Goal: Transaction & Acquisition: Purchase product/service

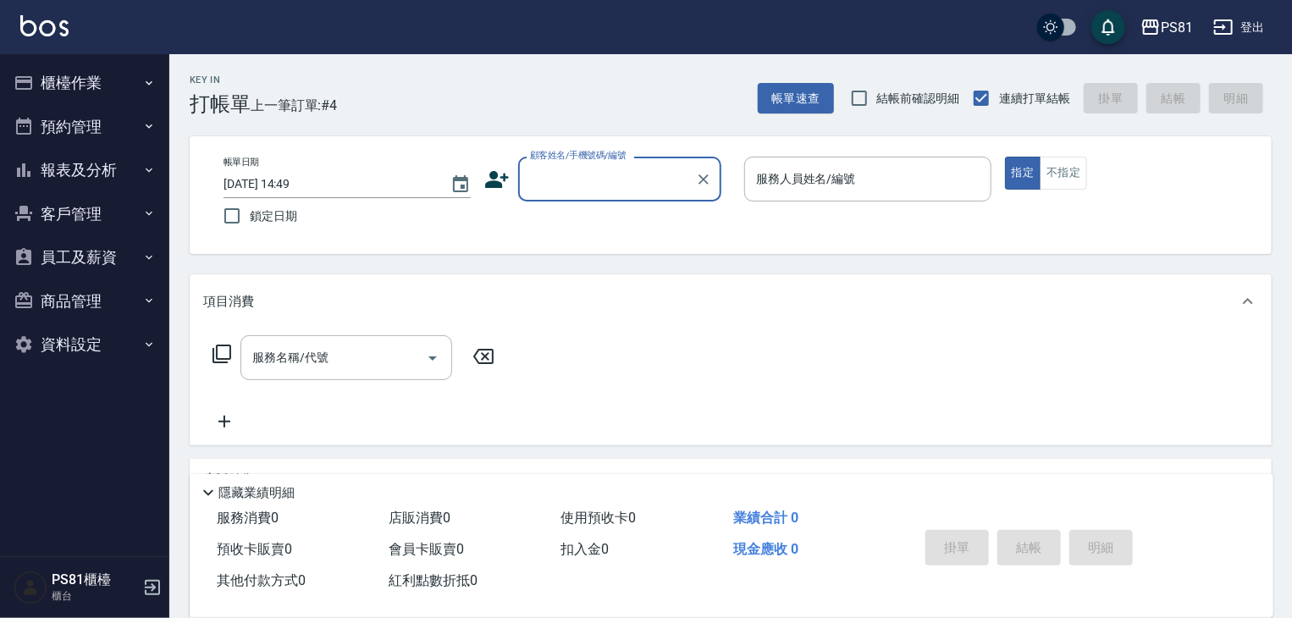
click at [124, 165] on button "報表及分析" at bounding box center [85, 170] width 156 height 44
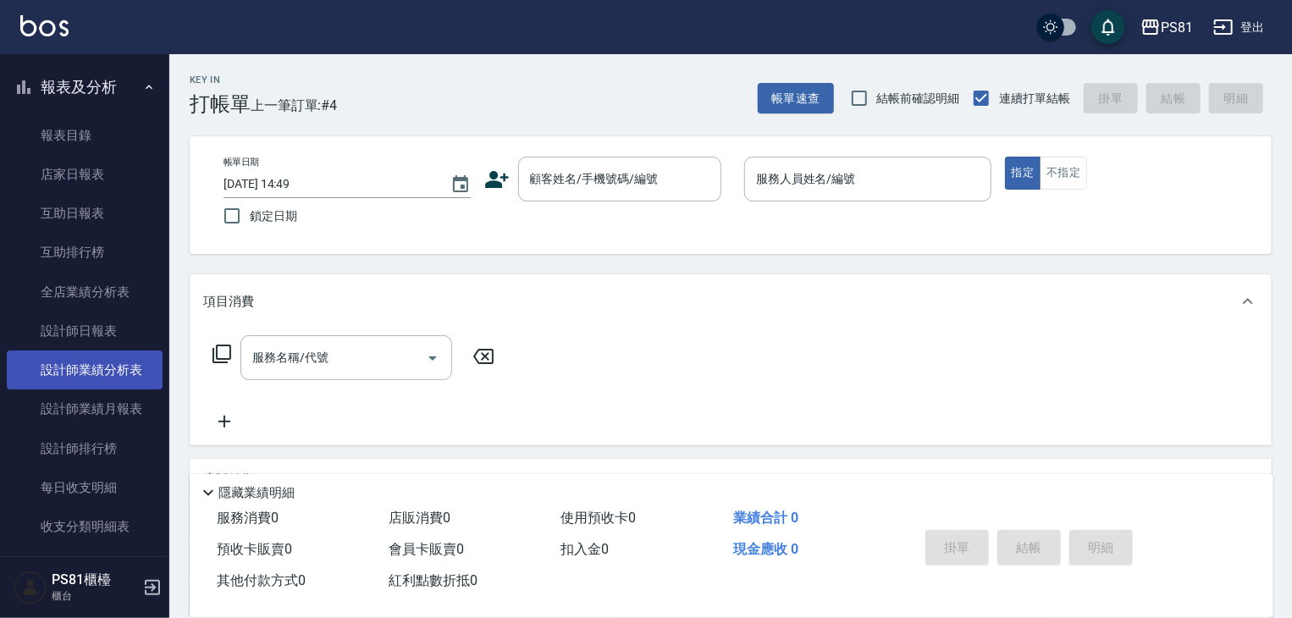
scroll to position [169, 0]
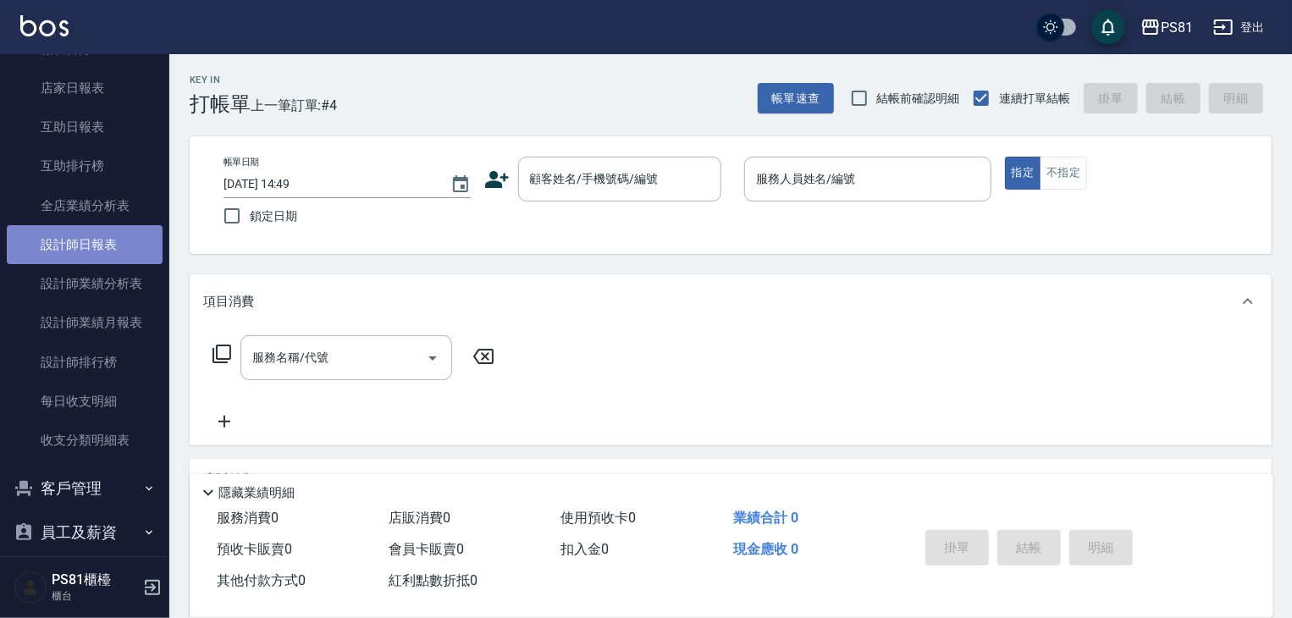
click at [113, 245] on link "設計師日報表" at bounding box center [85, 244] width 156 height 39
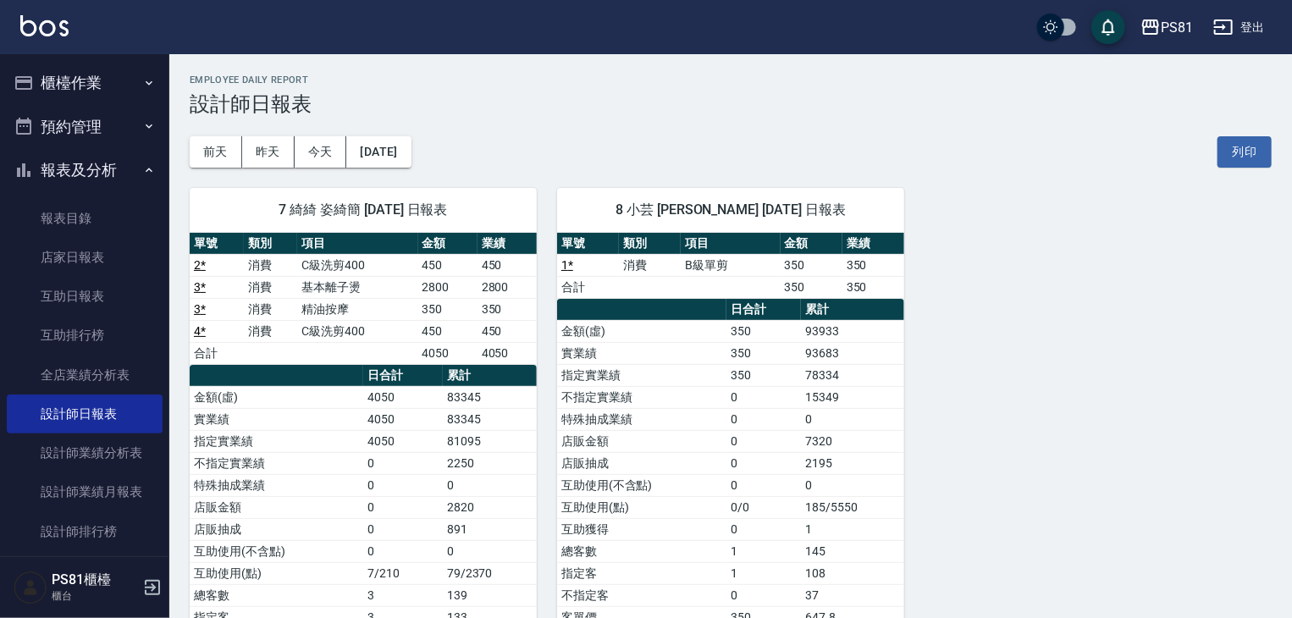
click at [88, 90] on button "櫃檯作業" at bounding box center [85, 83] width 156 height 44
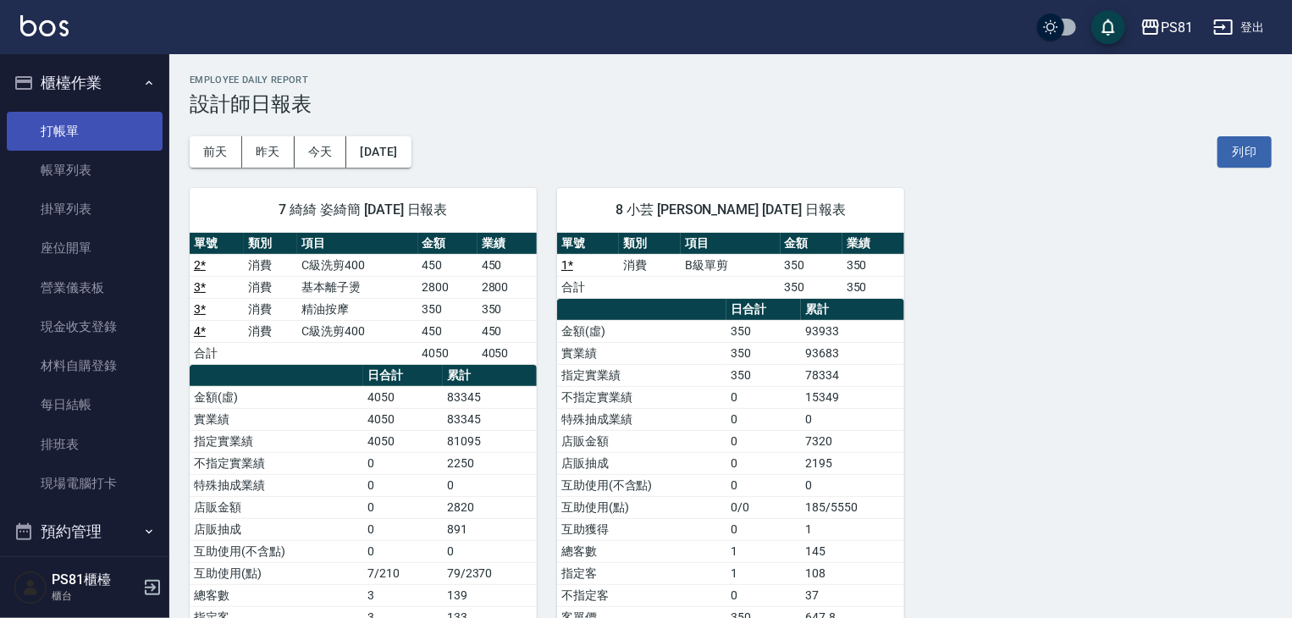
click at [90, 130] on link "打帳單" at bounding box center [85, 131] width 156 height 39
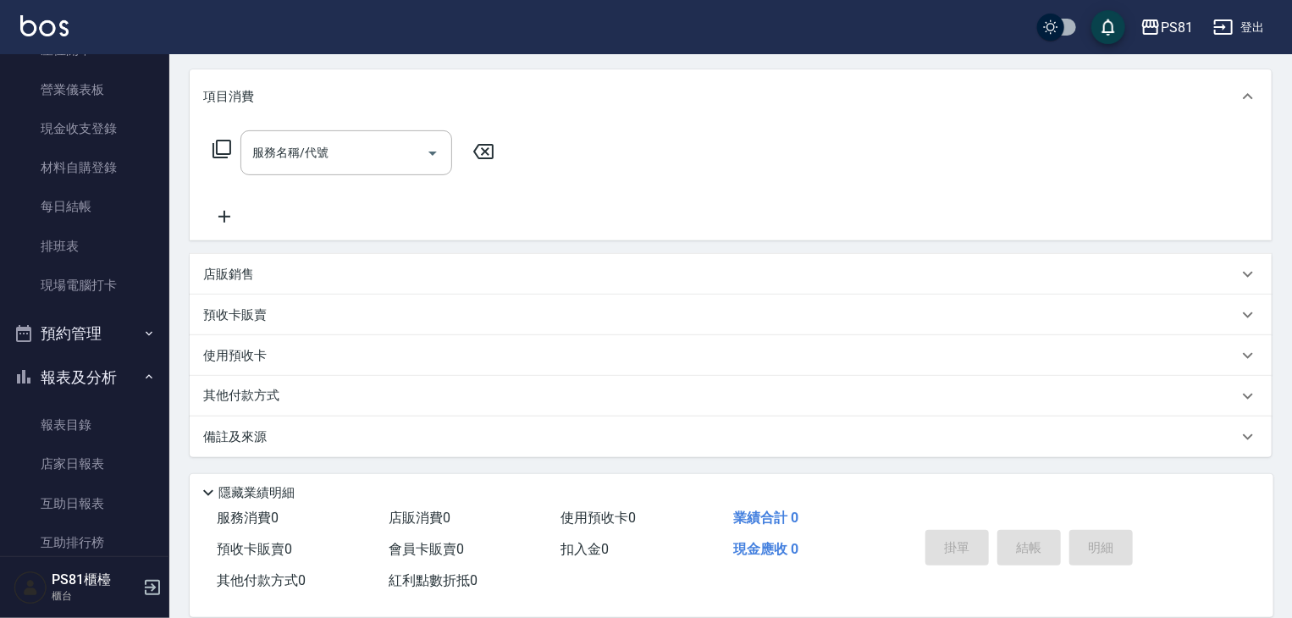
scroll to position [423, 0]
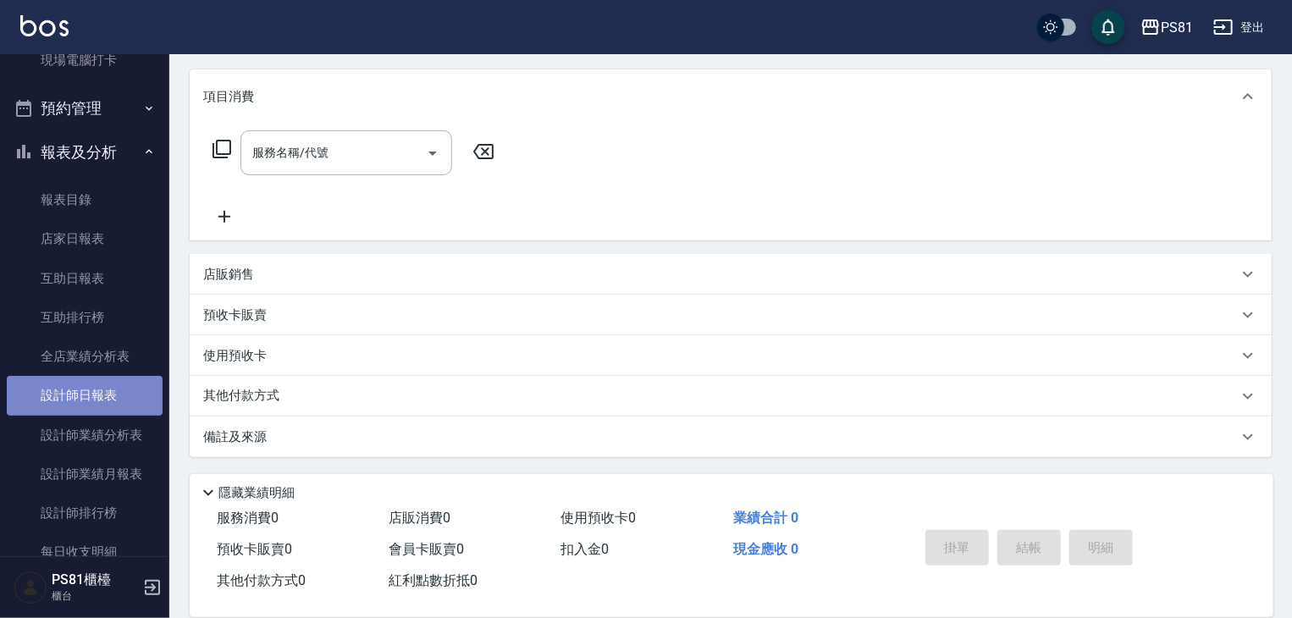
click at [101, 394] on link "設計師日報表" at bounding box center [85, 395] width 156 height 39
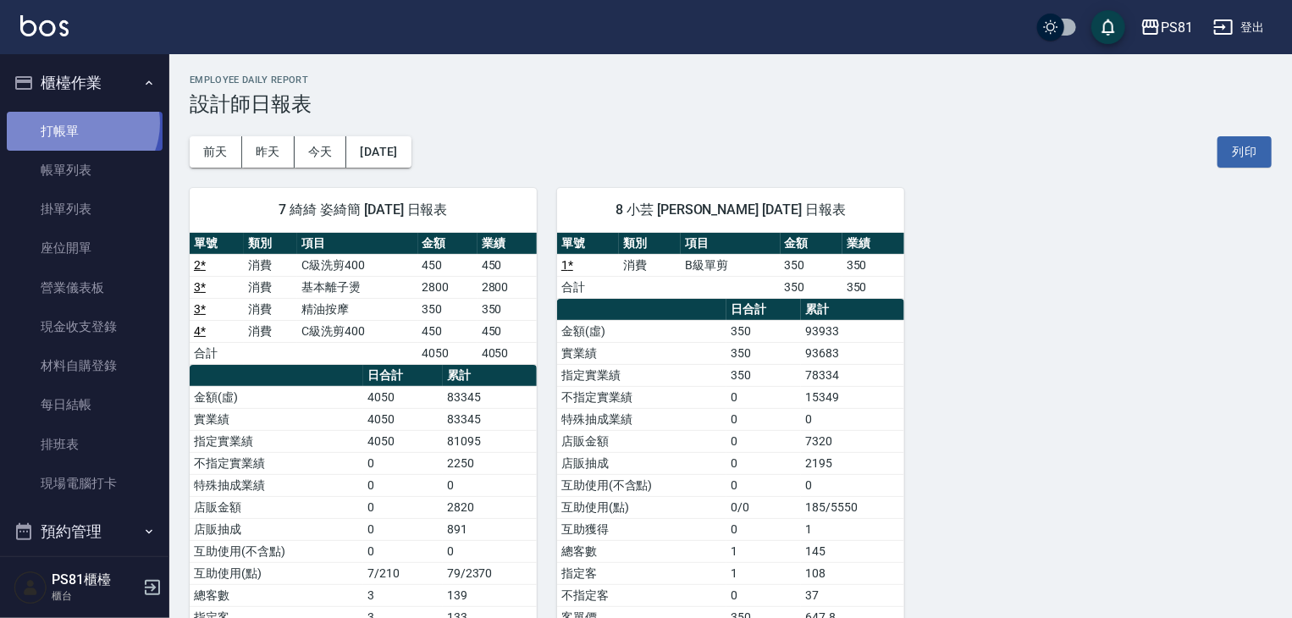
click at [80, 123] on link "打帳單" at bounding box center [85, 131] width 156 height 39
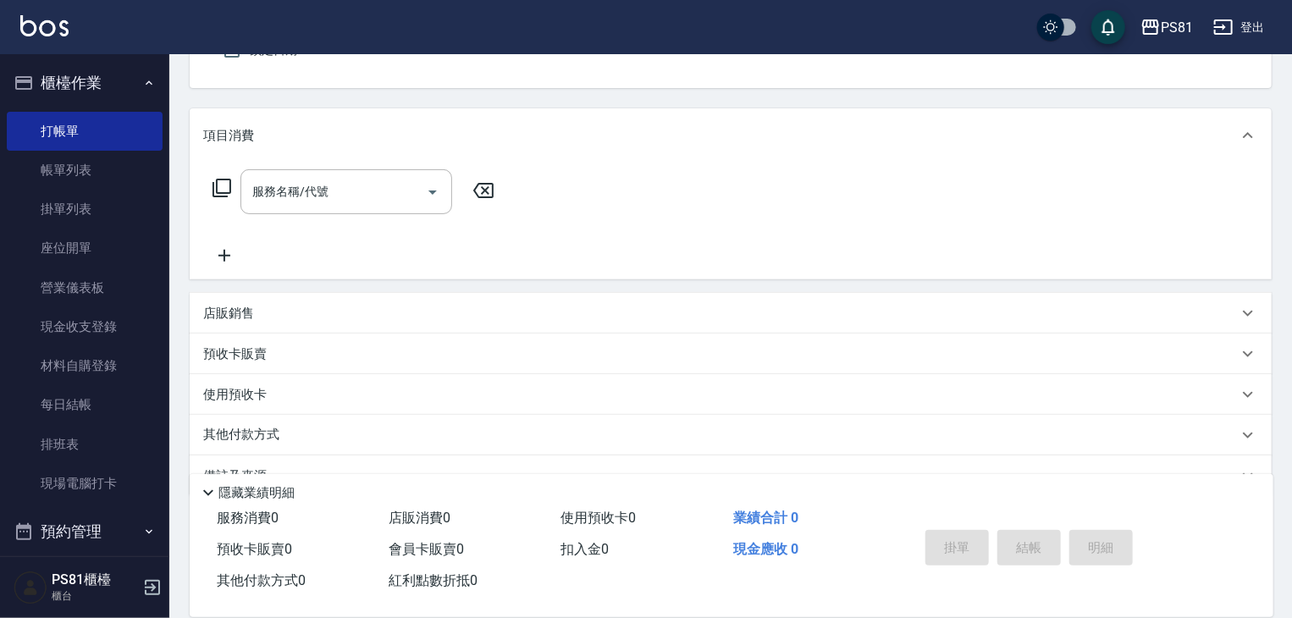
scroll to position [169, 0]
click at [265, 299] on div "店販銷售" at bounding box center [731, 309] width 1082 height 41
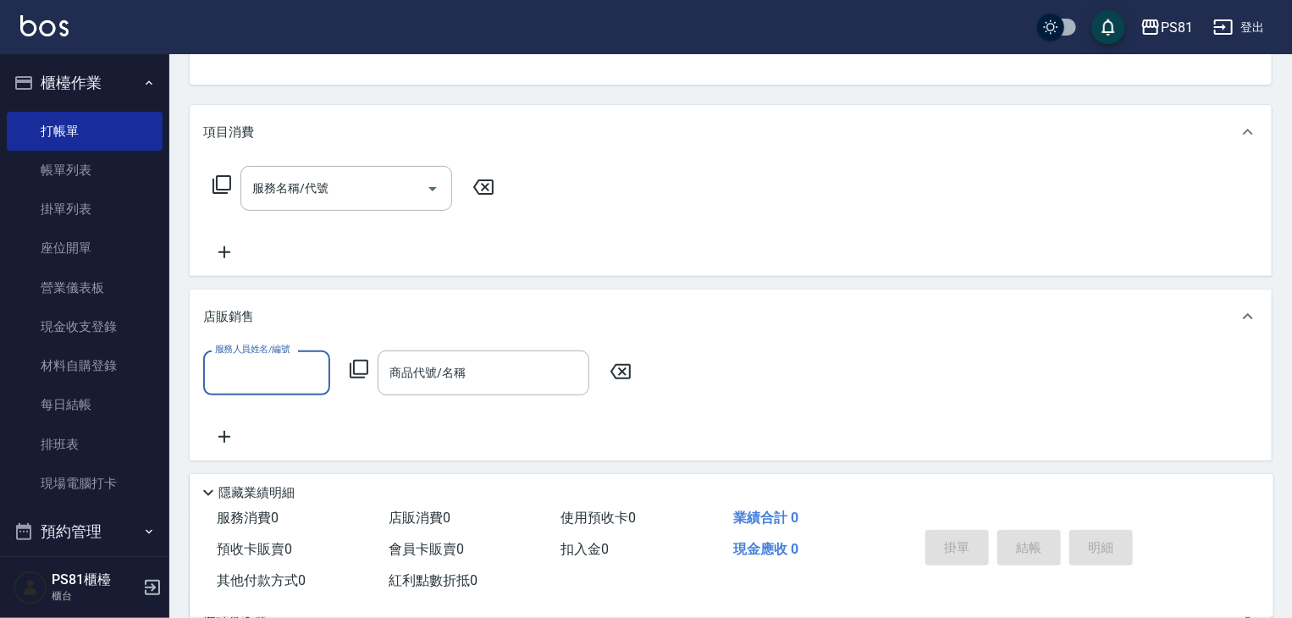
scroll to position [0, 0]
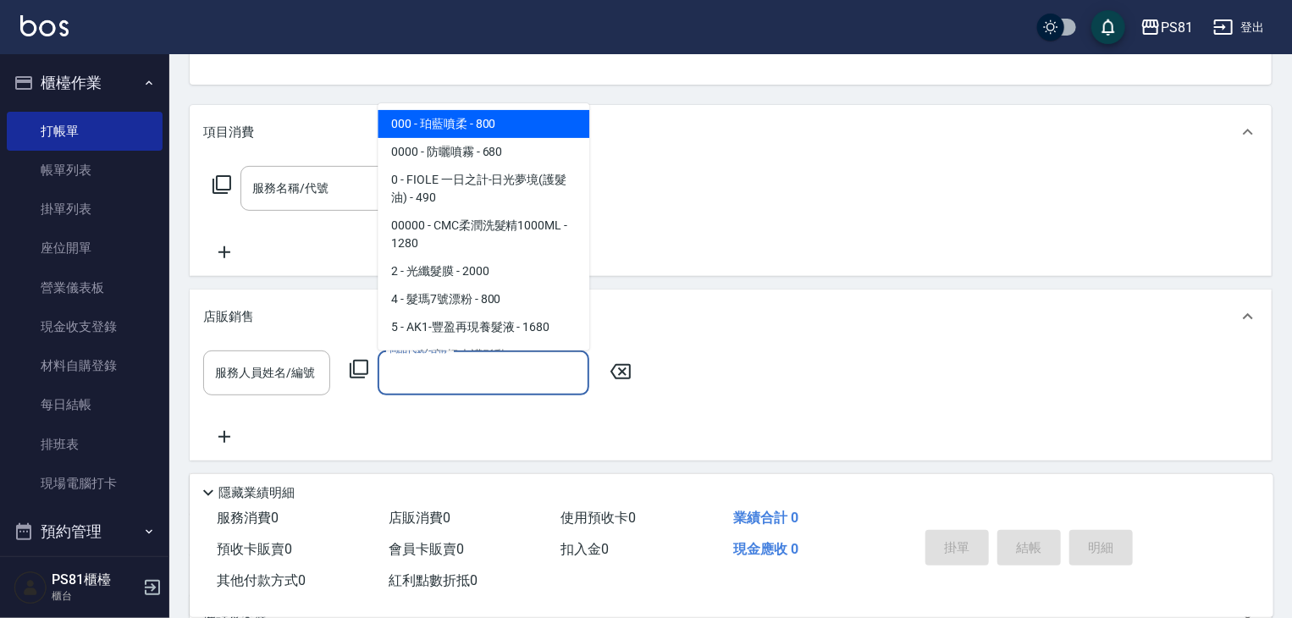
click at [442, 381] on input "商品代號/名稱" at bounding box center [483, 373] width 196 height 30
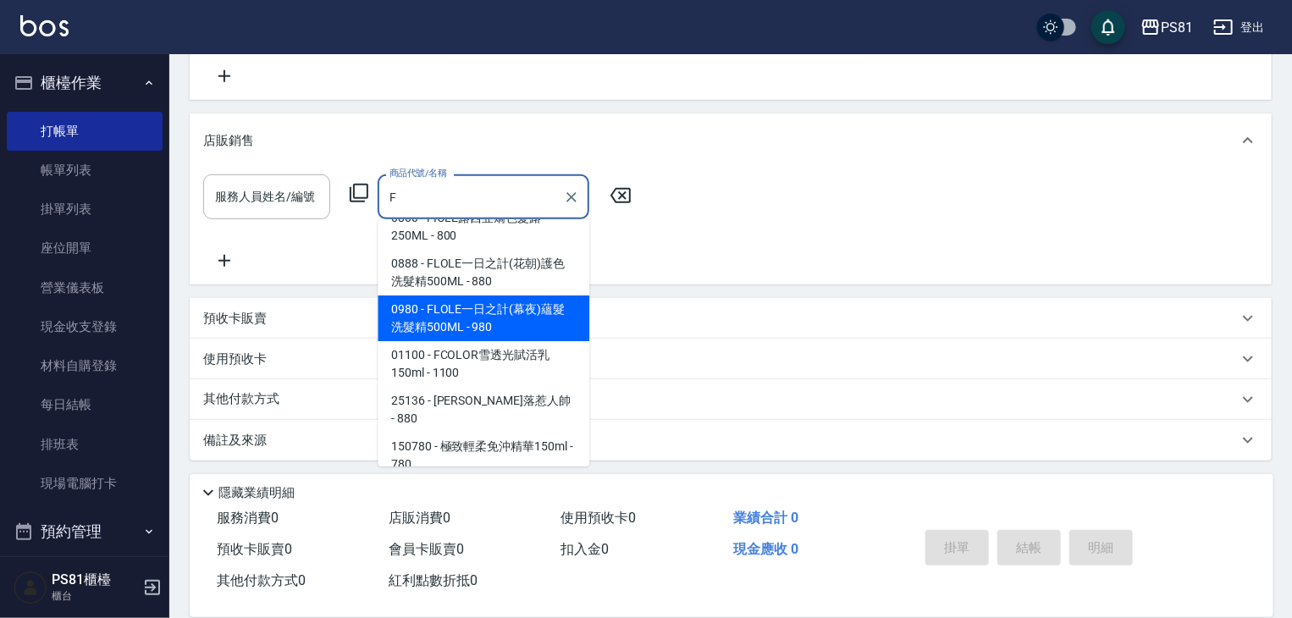
scroll to position [349, 0]
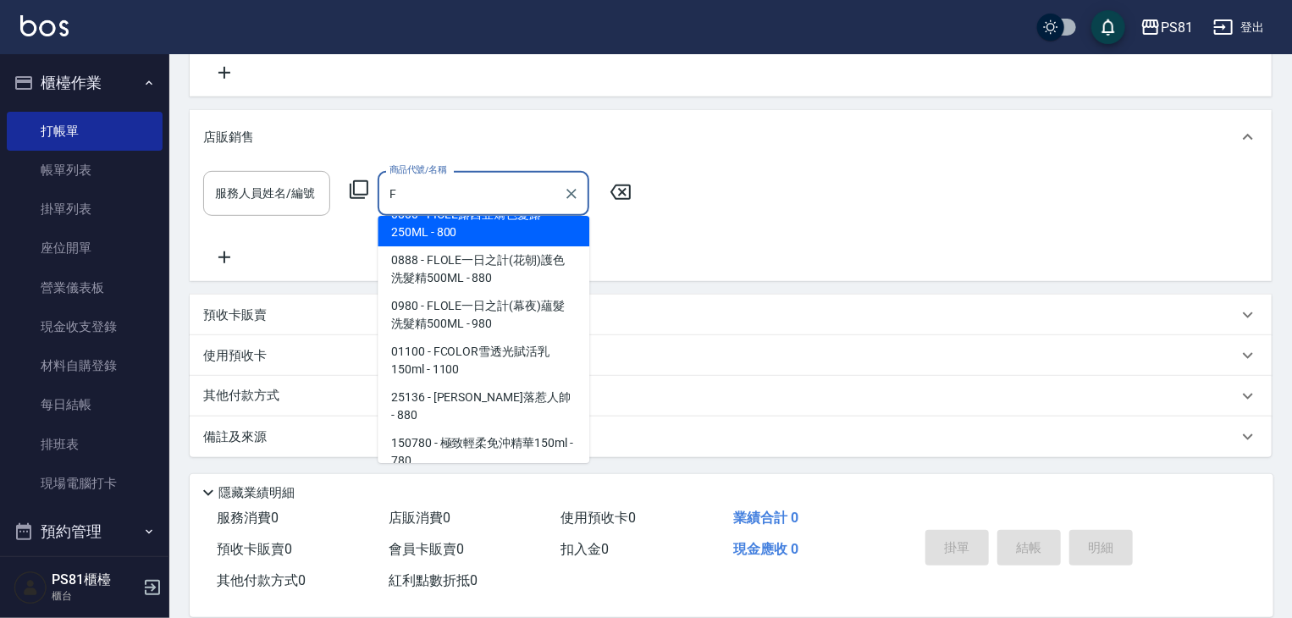
click at [433, 193] on input "F" at bounding box center [470, 194] width 171 height 30
click at [433, 196] on input "F" at bounding box center [470, 194] width 171 height 30
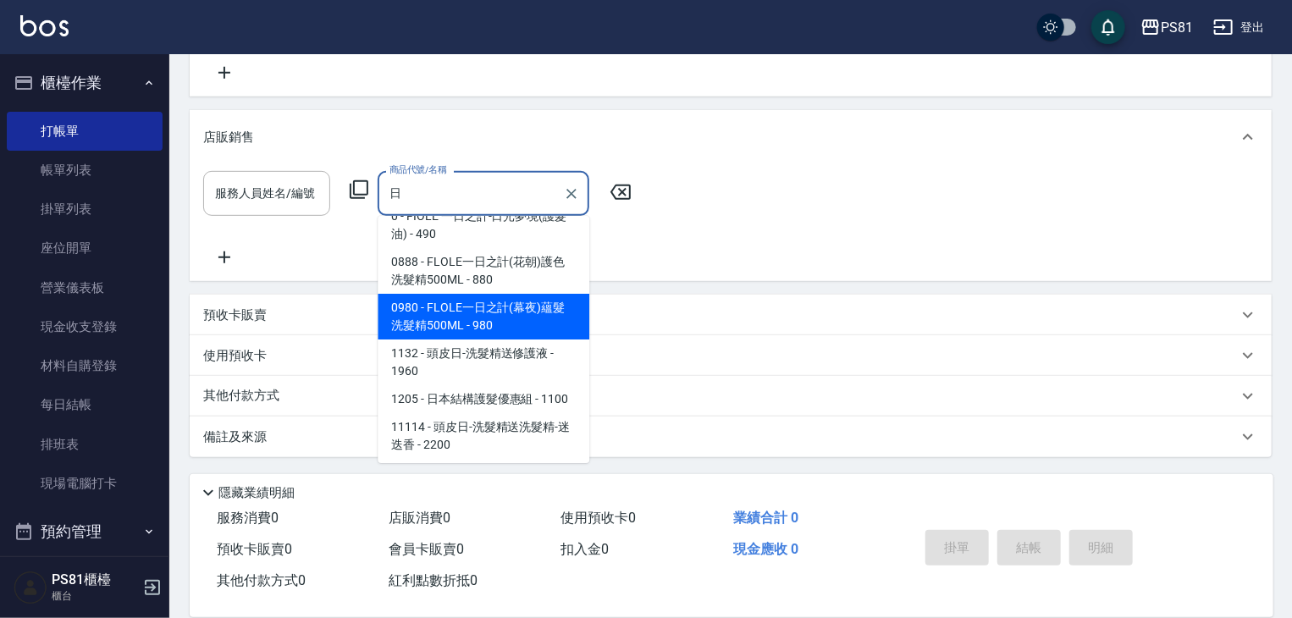
scroll to position [41, 0]
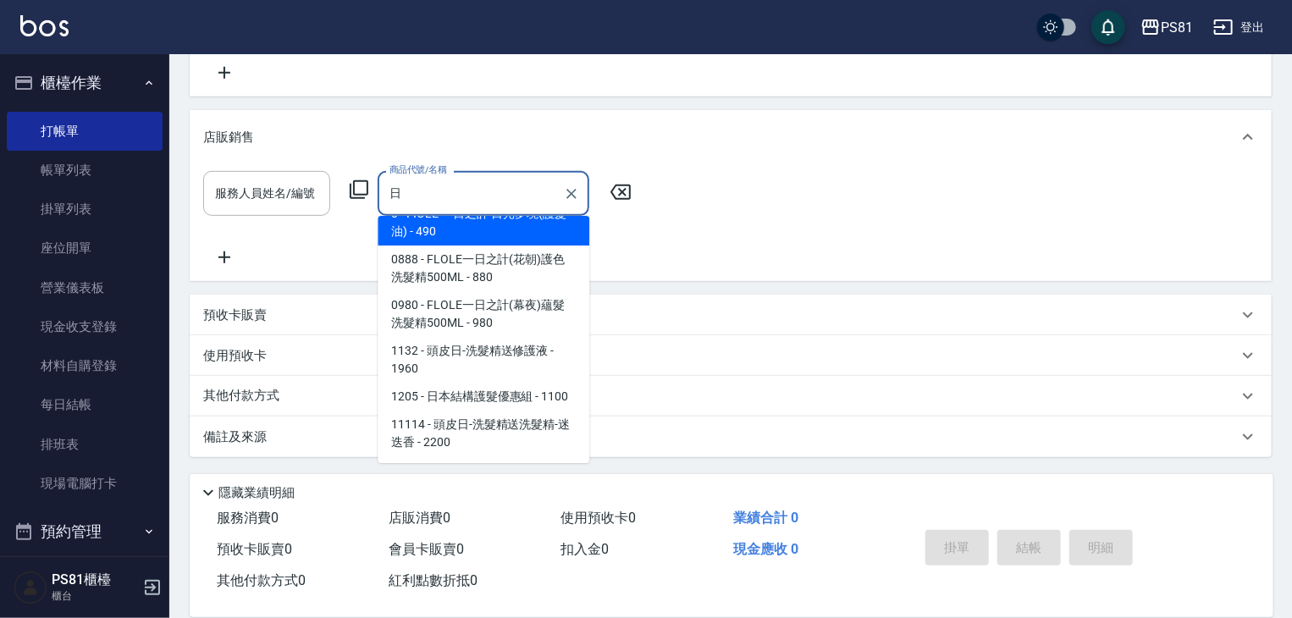
click at [419, 196] on input "日" at bounding box center [470, 194] width 171 height 30
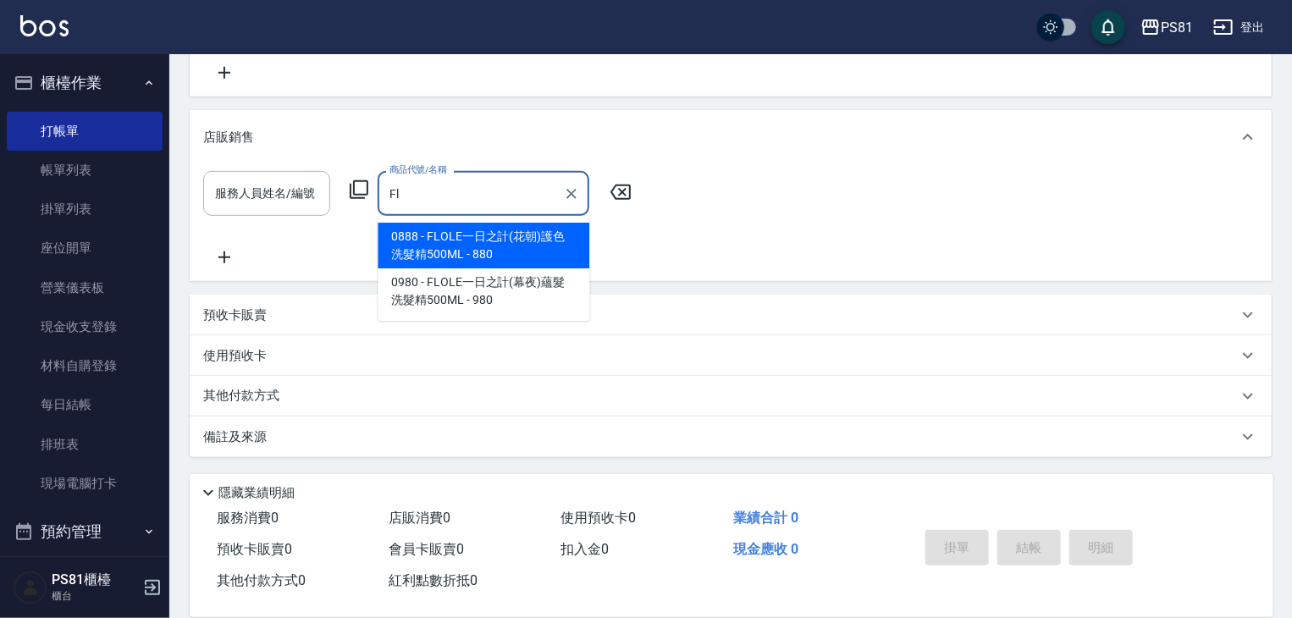
type input "F"
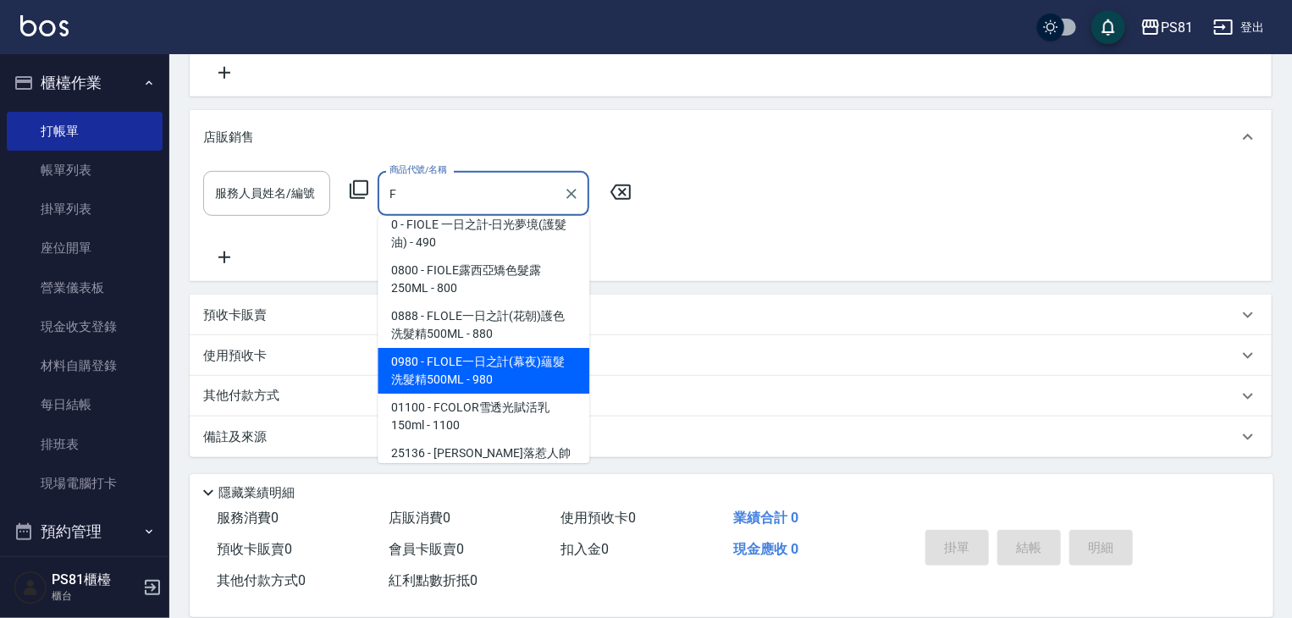
scroll to position [23, 0]
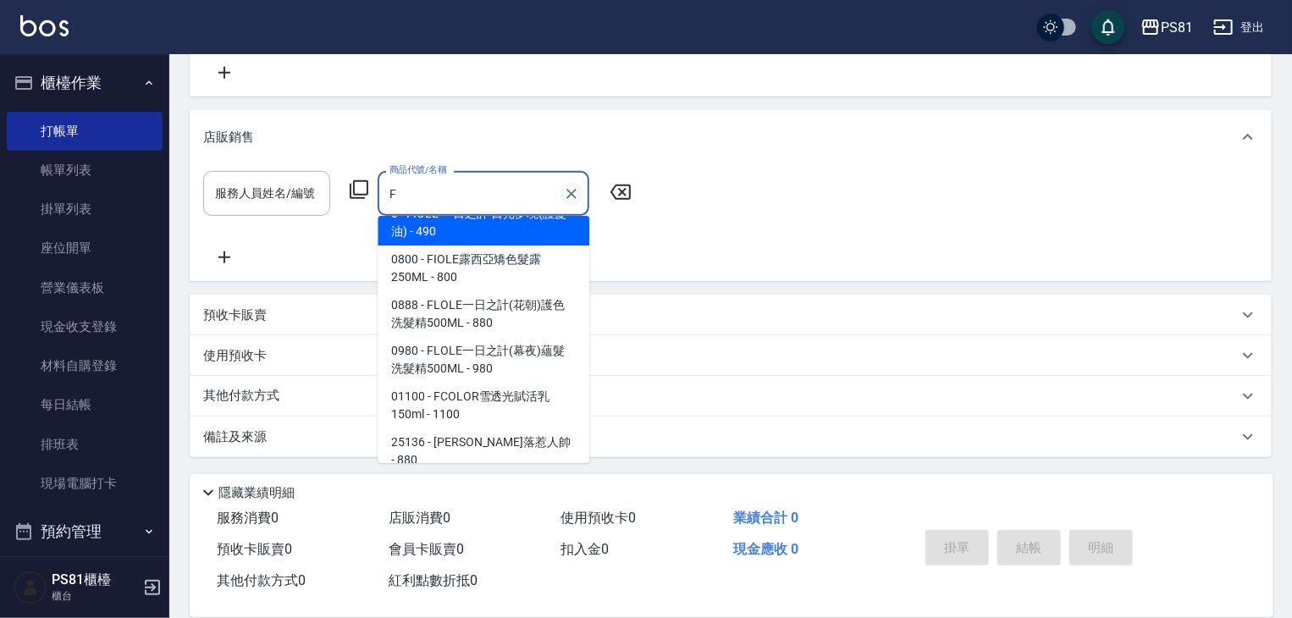
click at [576, 194] on icon "Clear" at bounding box center [571, 193] width 17 height 17
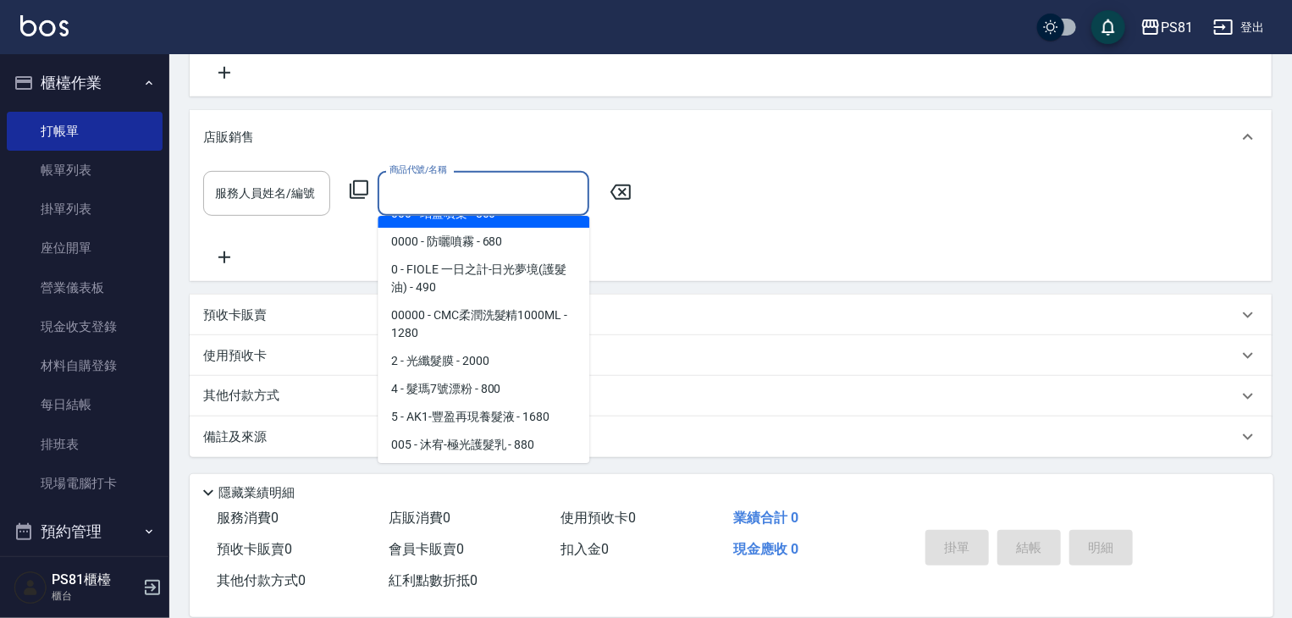
scroll to position [7, 0]
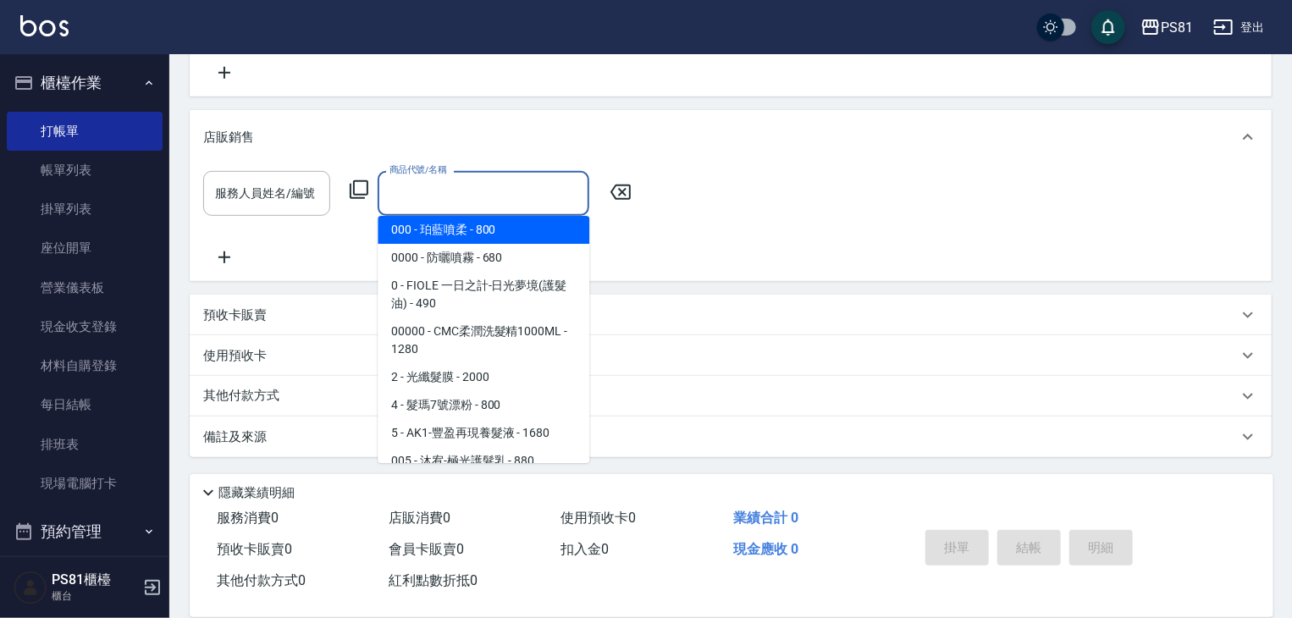
click at [479, 185] on input "商品代號/名稱" at bounding box center [483, 194] width 196 height 30
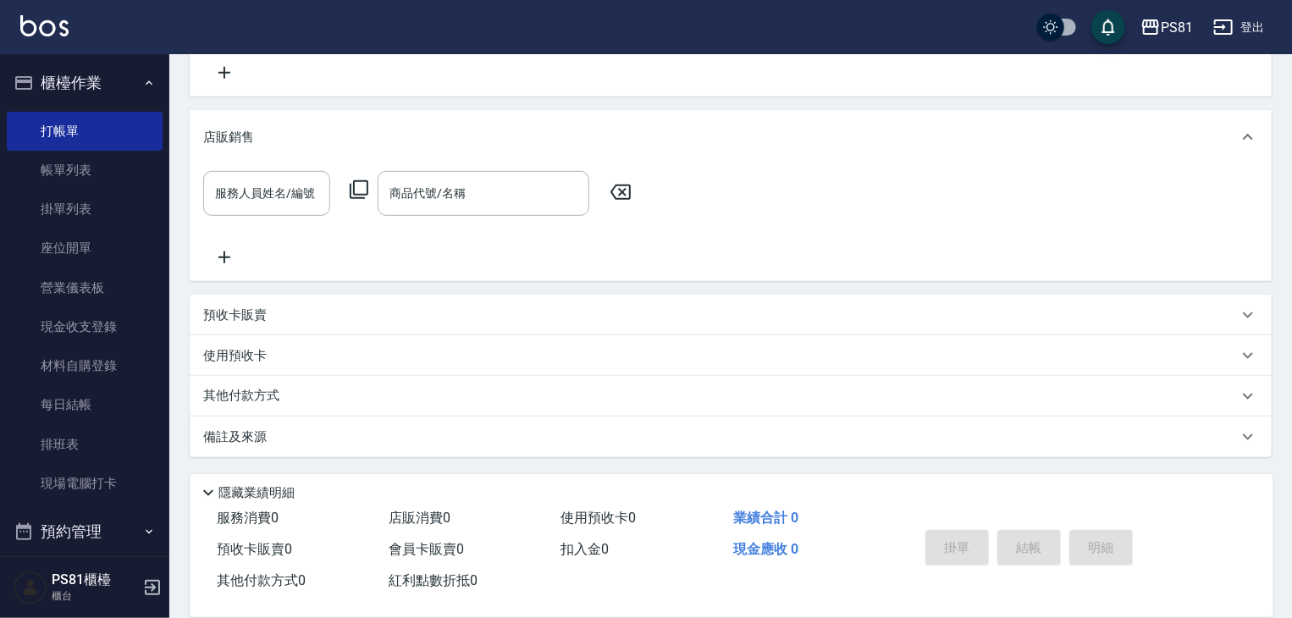
click at [466, 100] on div "項目消費 服務名稱/代號 服務名稱/代號 店販銷售 服務人員姓名/編號 服務人員姓名/編號 商品代號/名稱 商品代號/名稱 預收卡販賣 卡券名稱/代號 卡券名…" at bounding box center [731, 192] width 1082 height 532
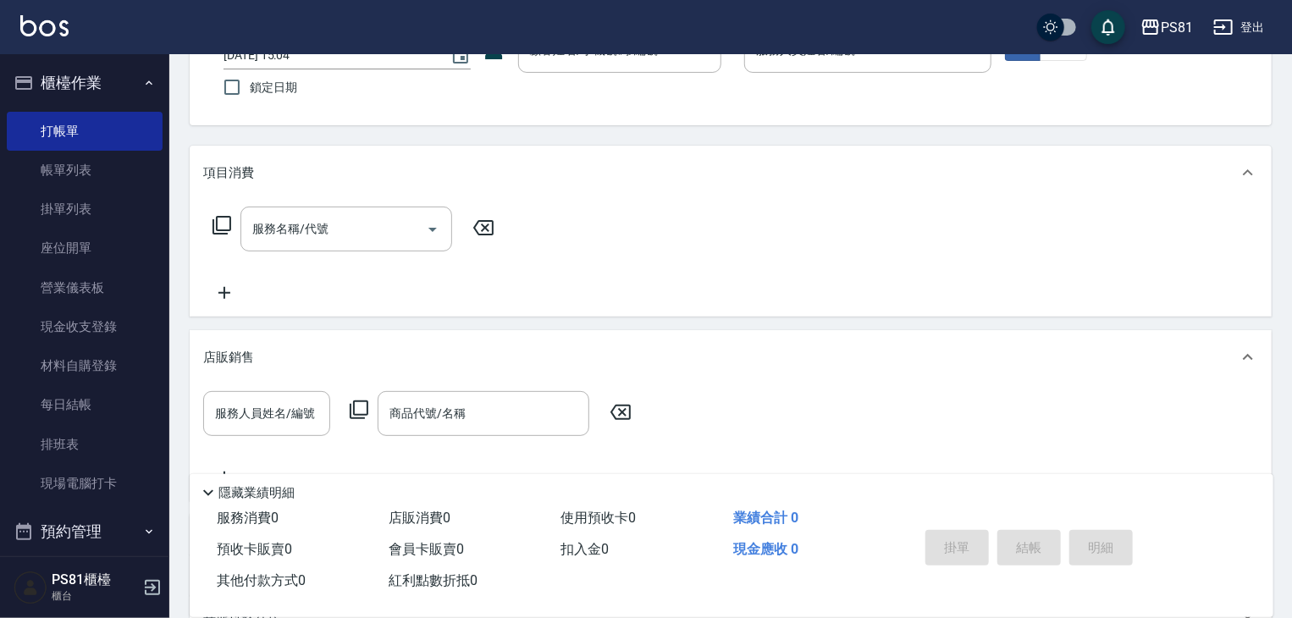
scroll to position [0, 0]
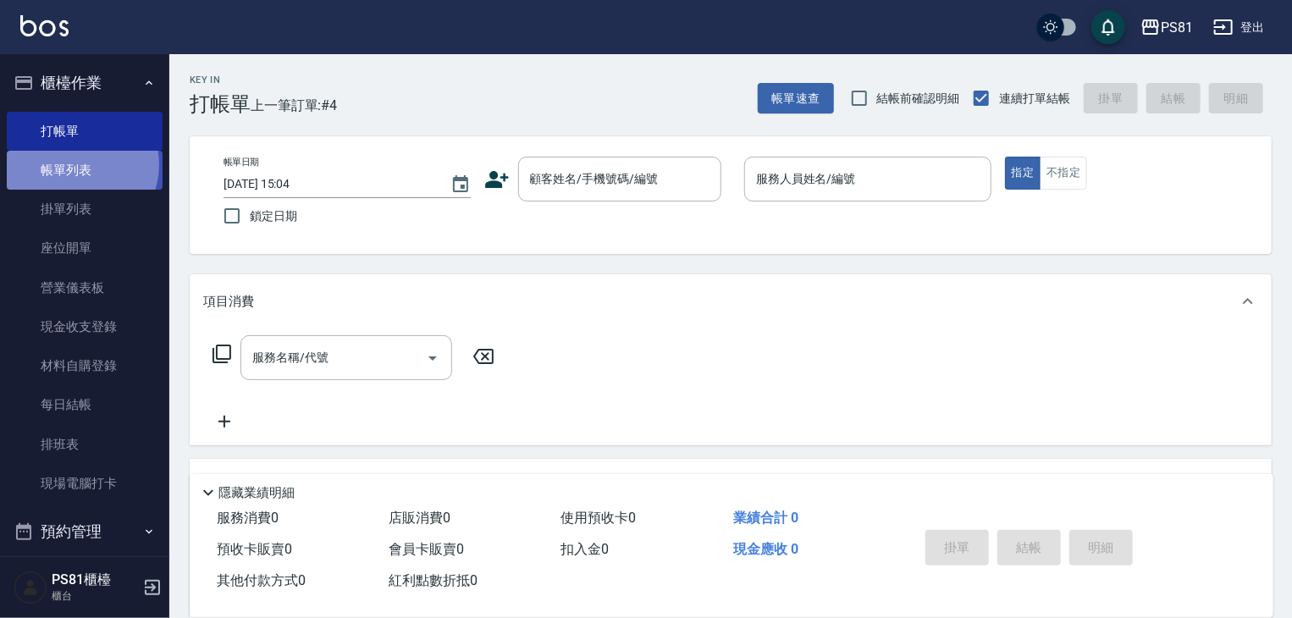
click at [74, 165] on link "帳單列表" at bounding box center [85, 170] width 156 height 39
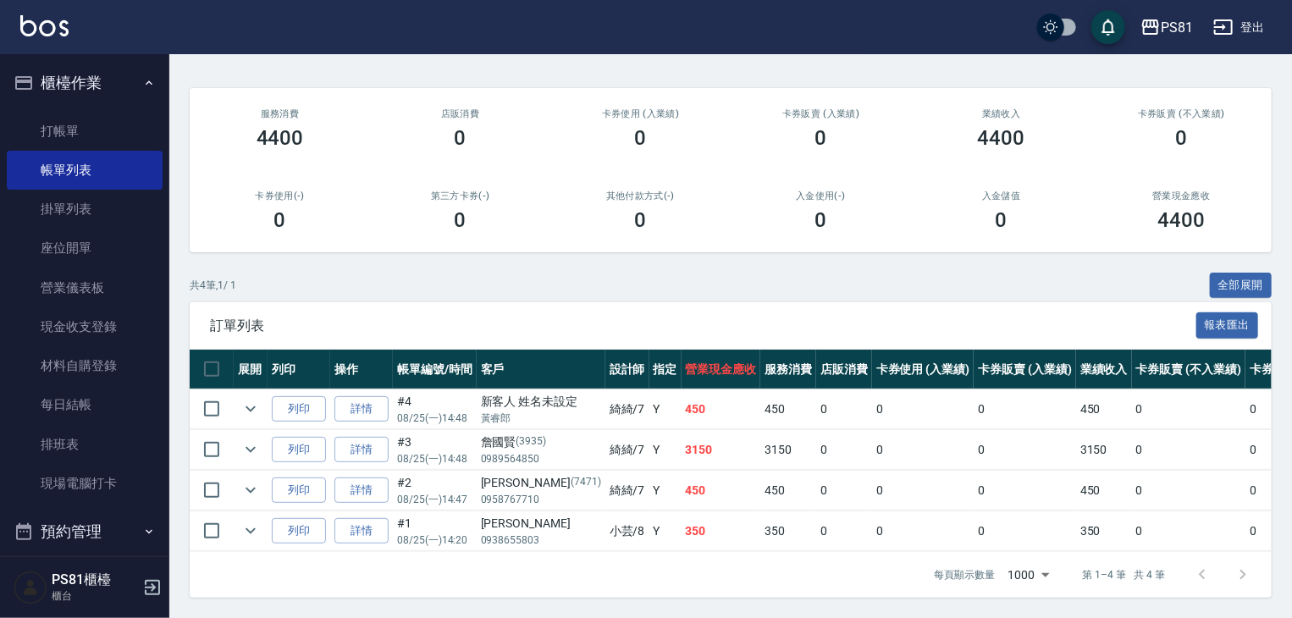
scroll to position [185, 0]
click at [250, 439] on icon "expand row" at bounding box center [250, 449] width 20 height 20
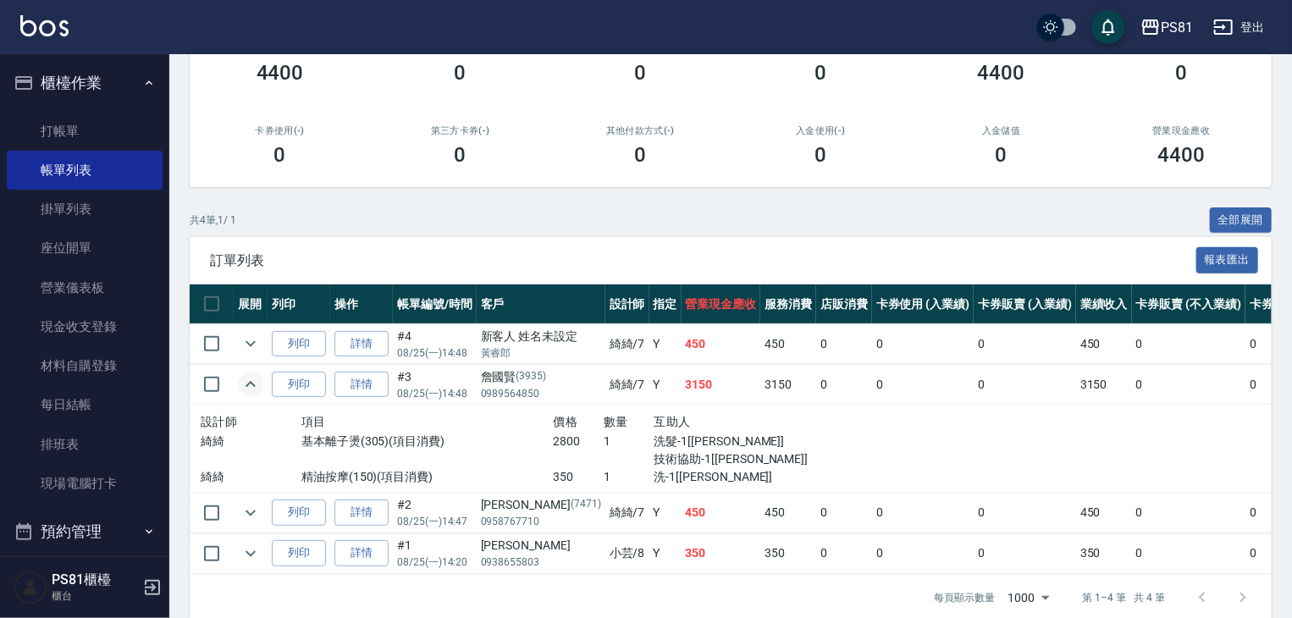
click at [250, 394] on icon "expand row" at bounding box center [250, 384] width 20 height 20
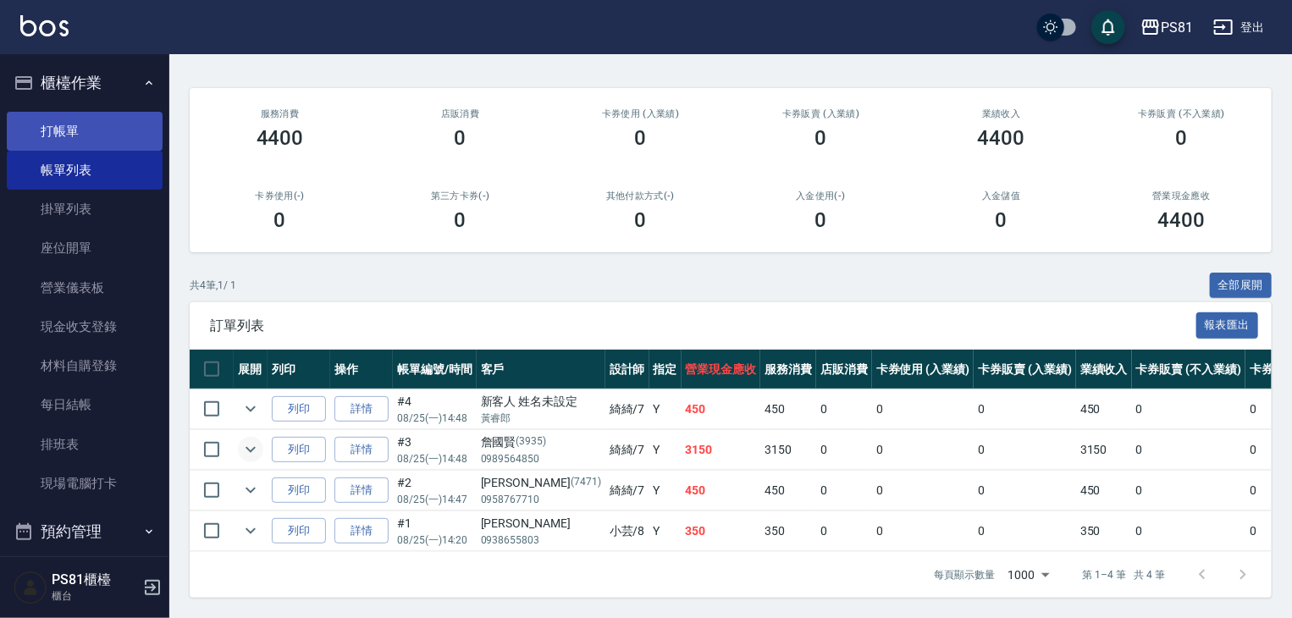
click at [102, 141] on link "打帳單" at bounding box center [85, 131] width 156 height 39
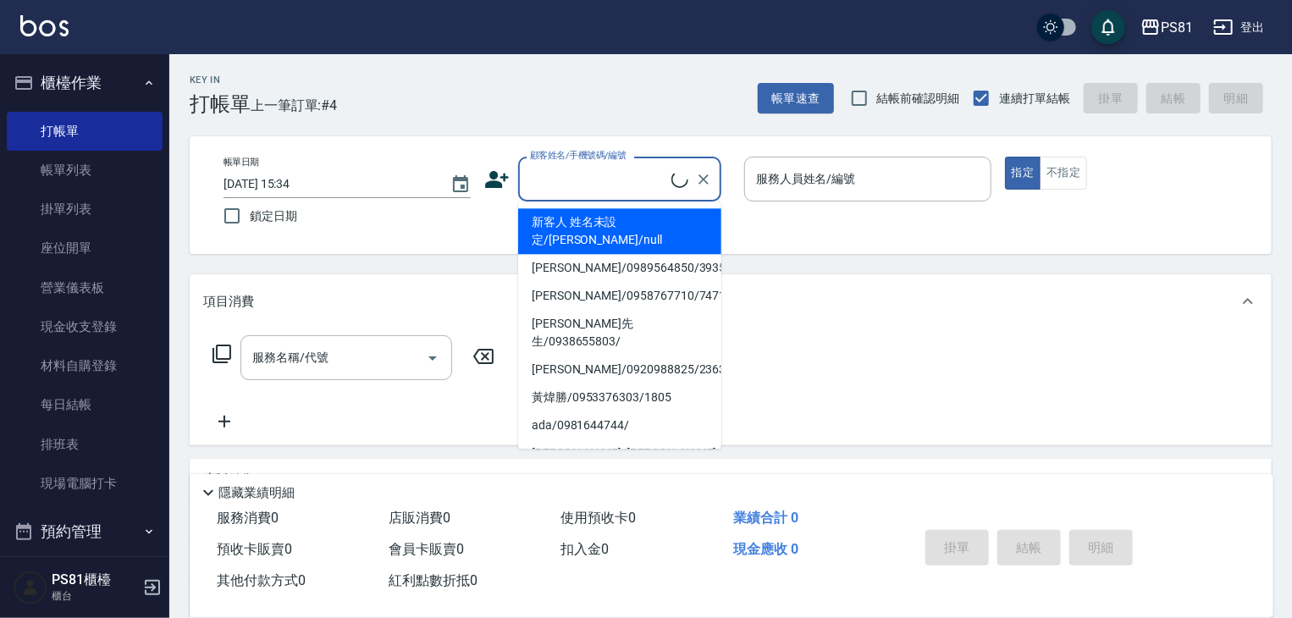
click at [575, 178] on input "顧客姓名/手機號碼/編號" at bounding box center [599, 179] width 146 height 30
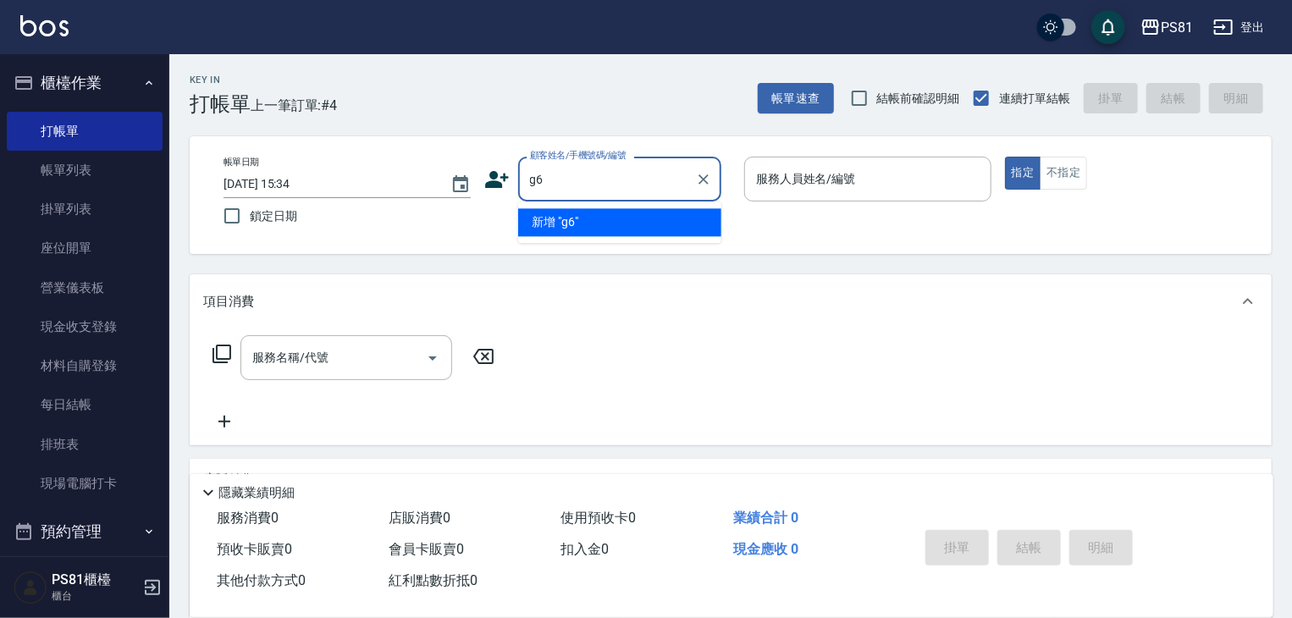
type input "6"
click at [572, 182] on input "[PERSON_NAME]" at bounding box center [607, 179] width 163 height 30
click at [623, 227] on li "[PERSON_NAME]/0933158381/3507" at bounding box center [619, 222] width 203 height 28
type input "[PERSON_NAME]/0933158381/3507"
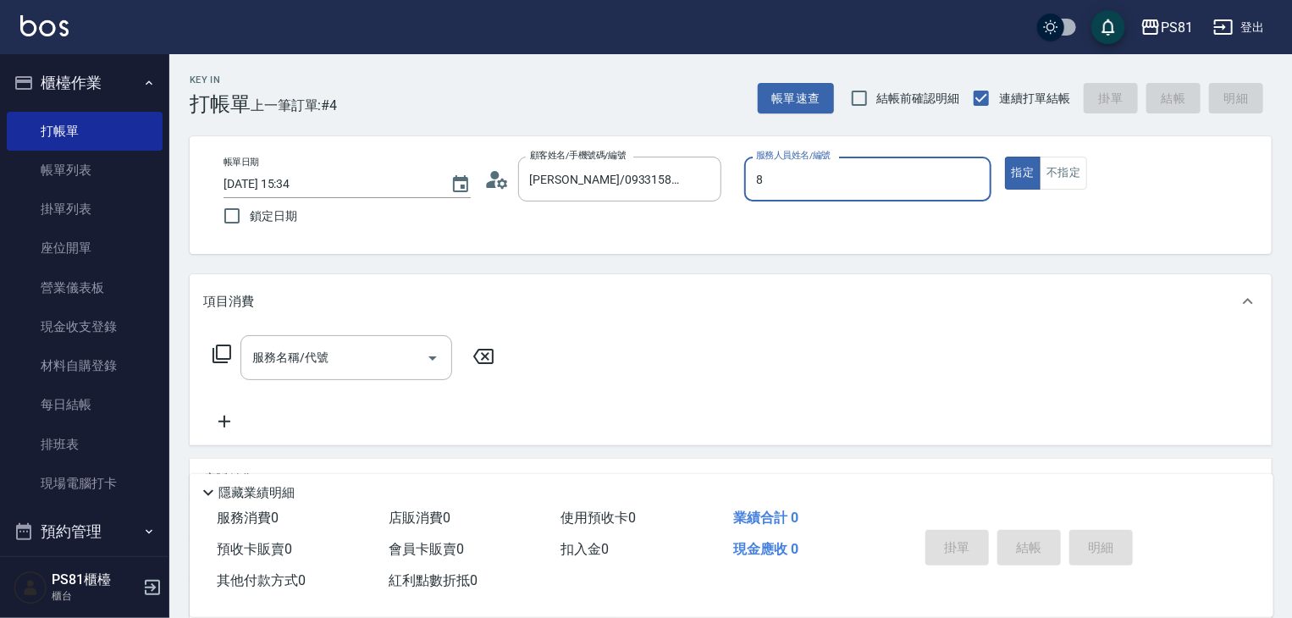
type input "小芸-8"
type button "true"
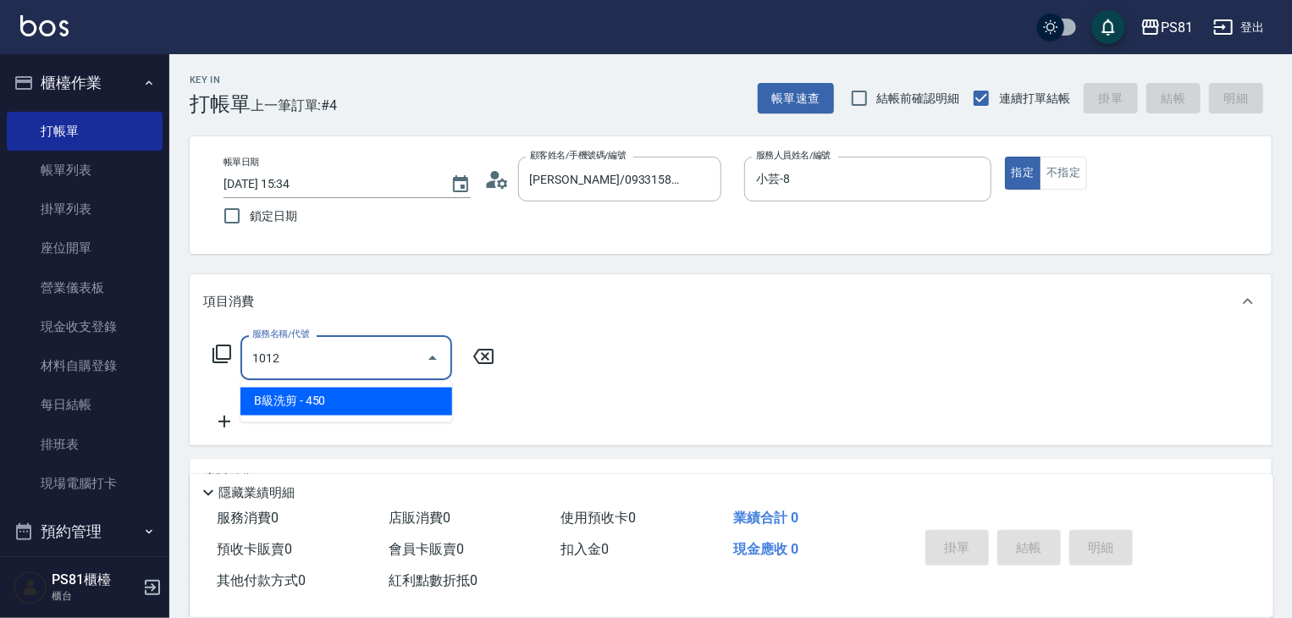
type input "B級洗剪(1012)"
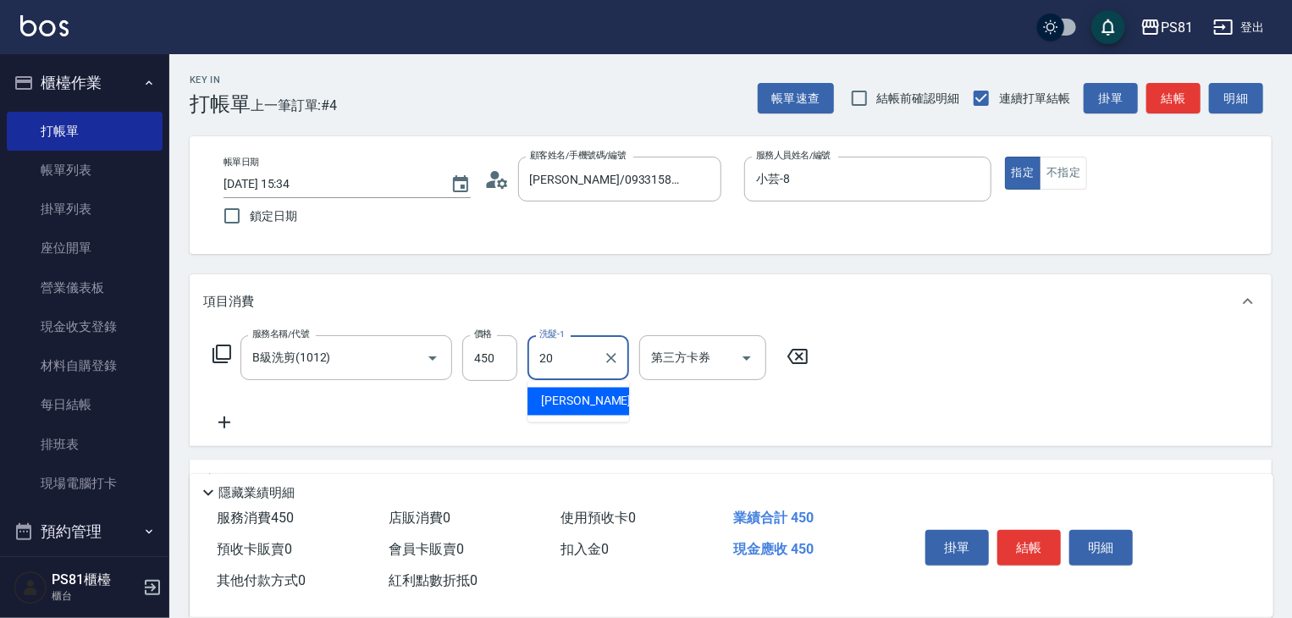
type input "[PERSON_NAME]-20"
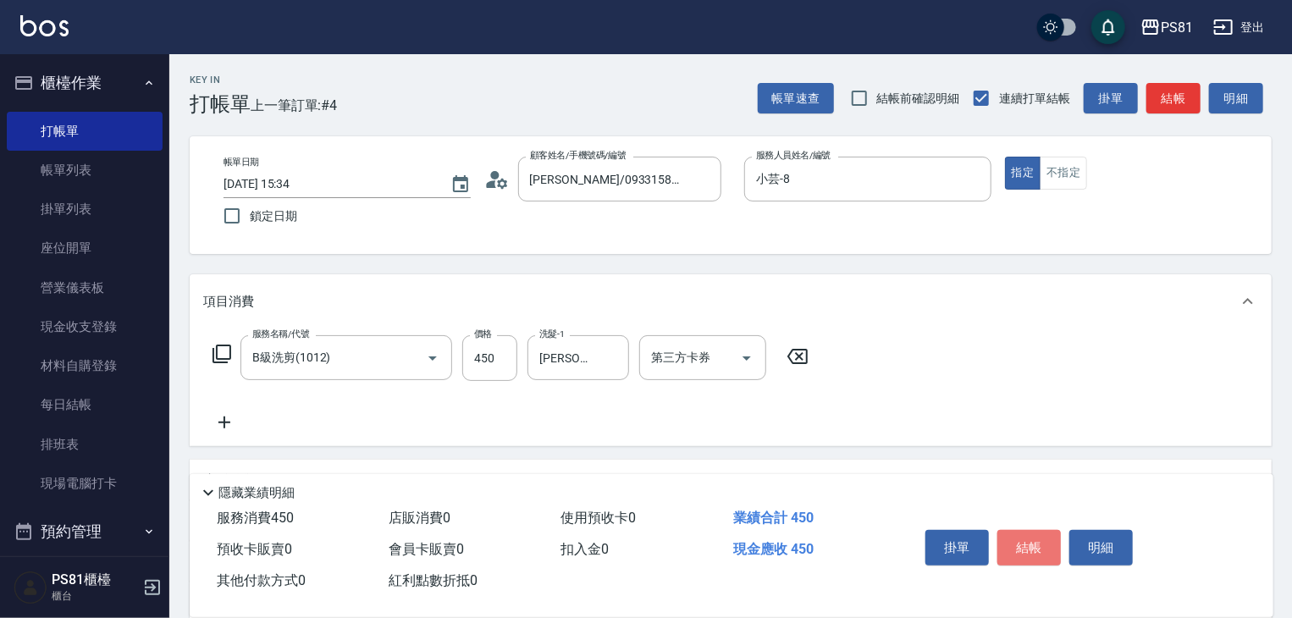
click at [1042, 546] on button "結帳" at bounding box center [1028, 548] width 63 height 36
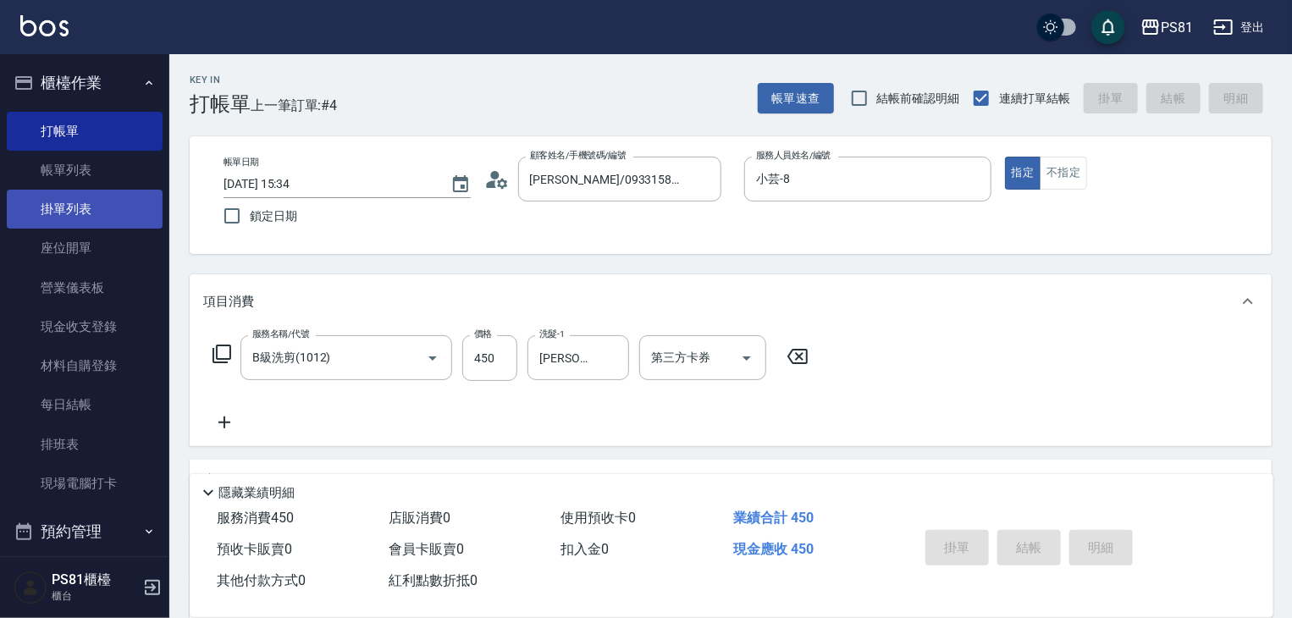
type input "[DATE] 15:35"
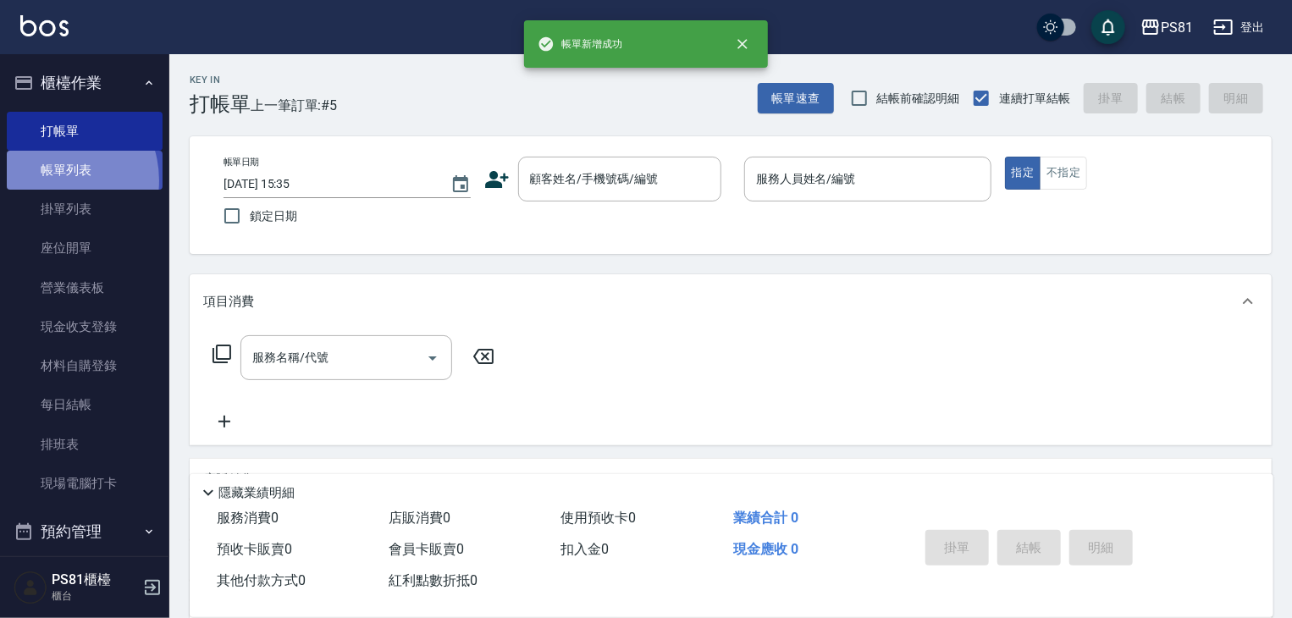
click at [51, 180] on link "帳單列表" at bounding box center [85, 170] width 156 height 39
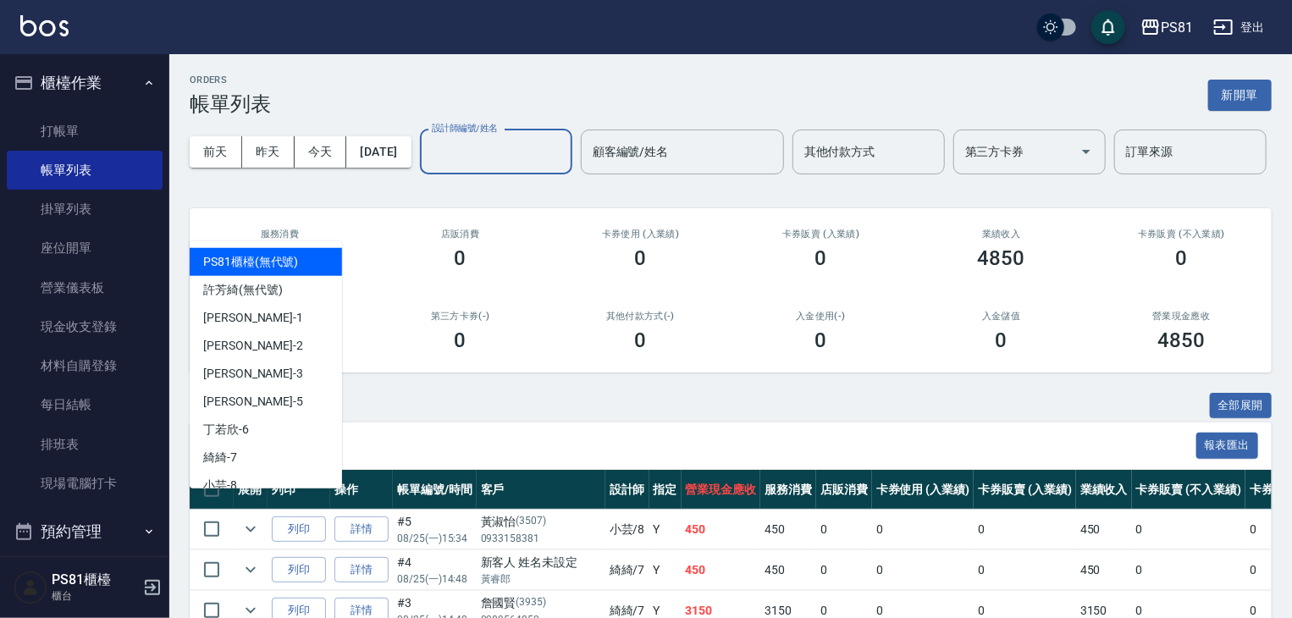
click at [427, 167] on input "設計師編號/姓名" at bounding box center [495, 152] width 137 height 30
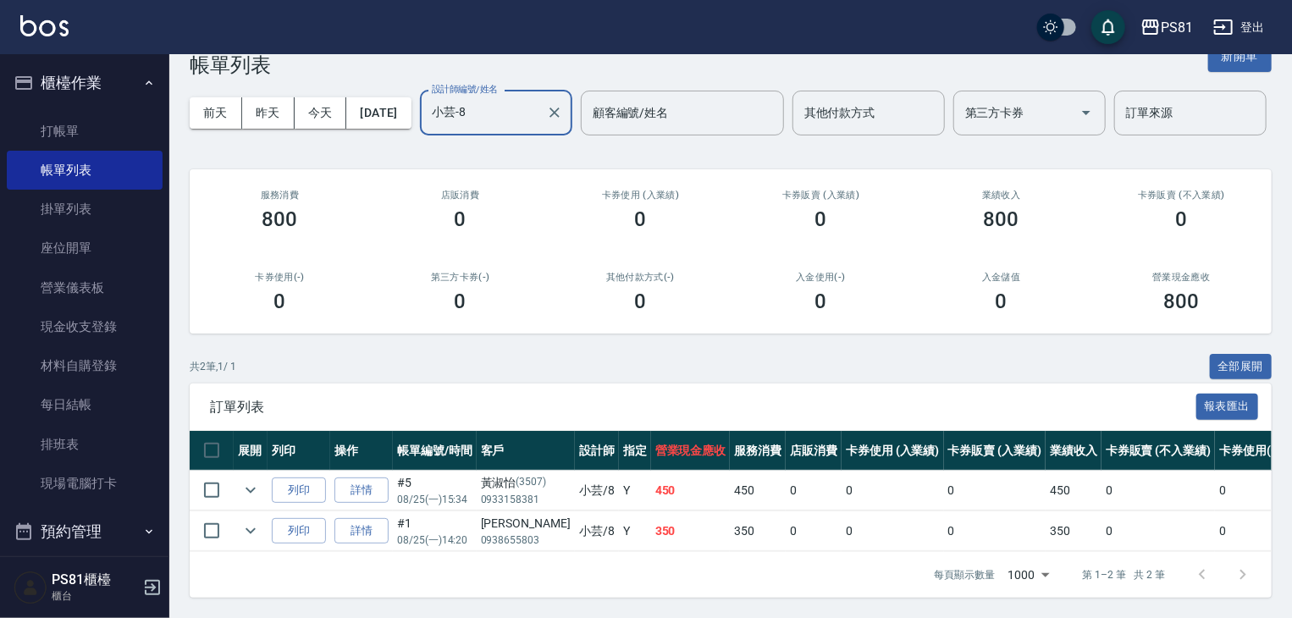
scroll to position [105, 0]
type input "小芸-8"
click at [79, 140] on link "打帳單" at bounding box center [85, 131] width 156 height 39
